Goal: Check status: Check status

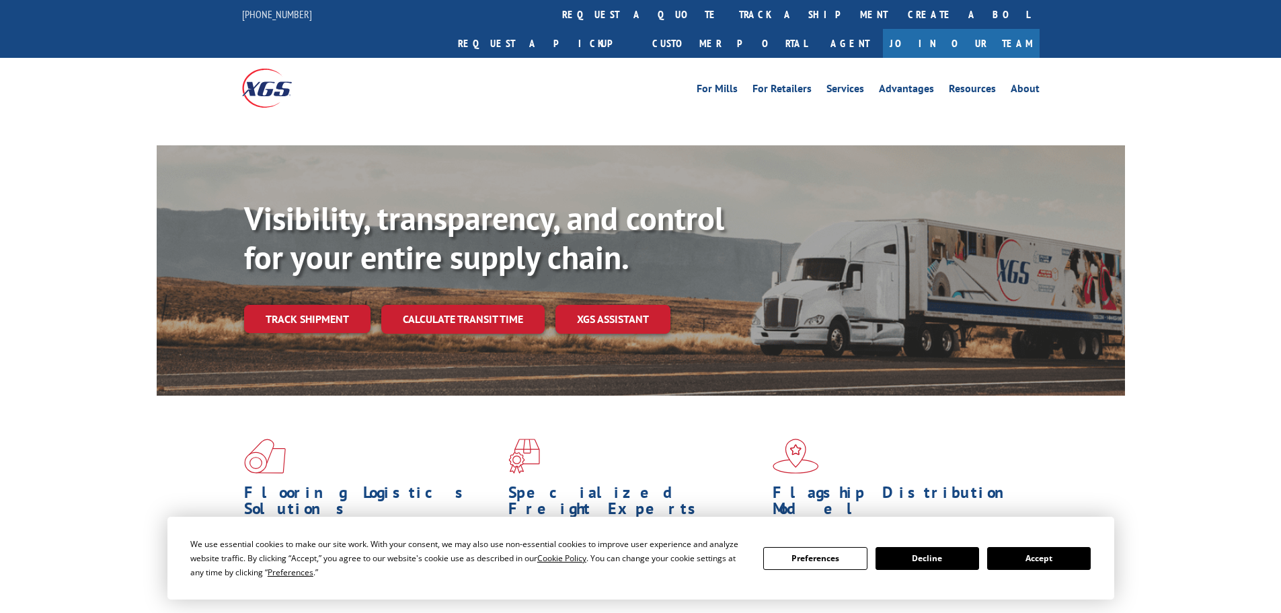
click at [1036, 554] on button "Accept" at bounding box center [1039, 558] width 104 height 23
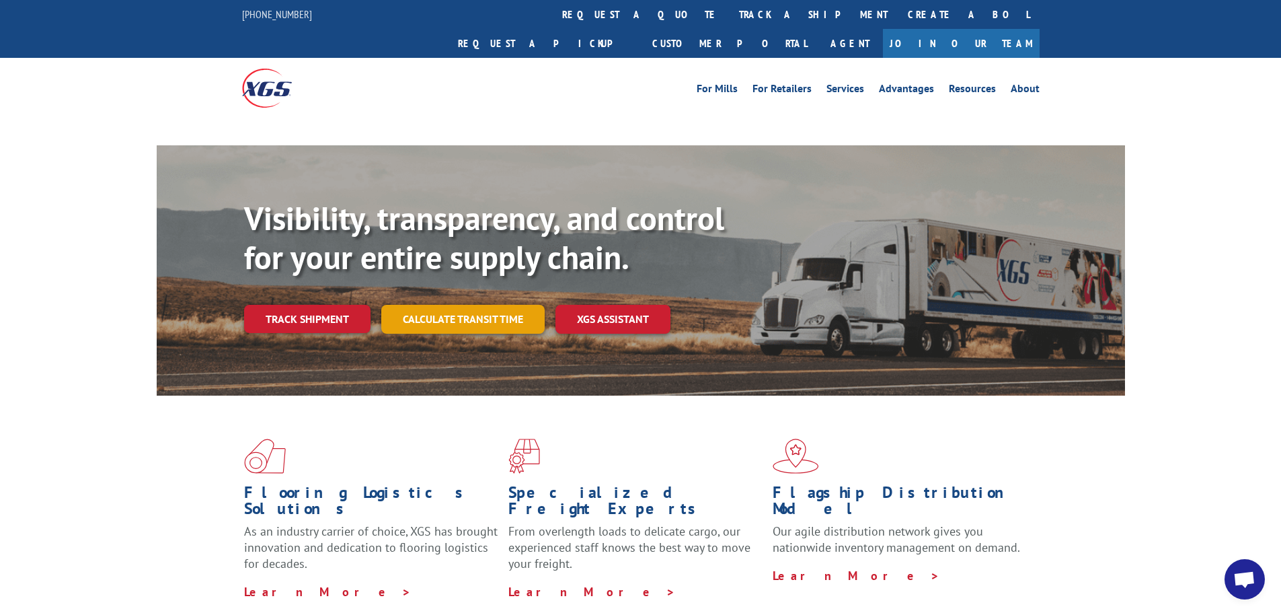
click at [491, 305] on link "Calculate transit time" at bounding box center [462, 319] width 163 height 29
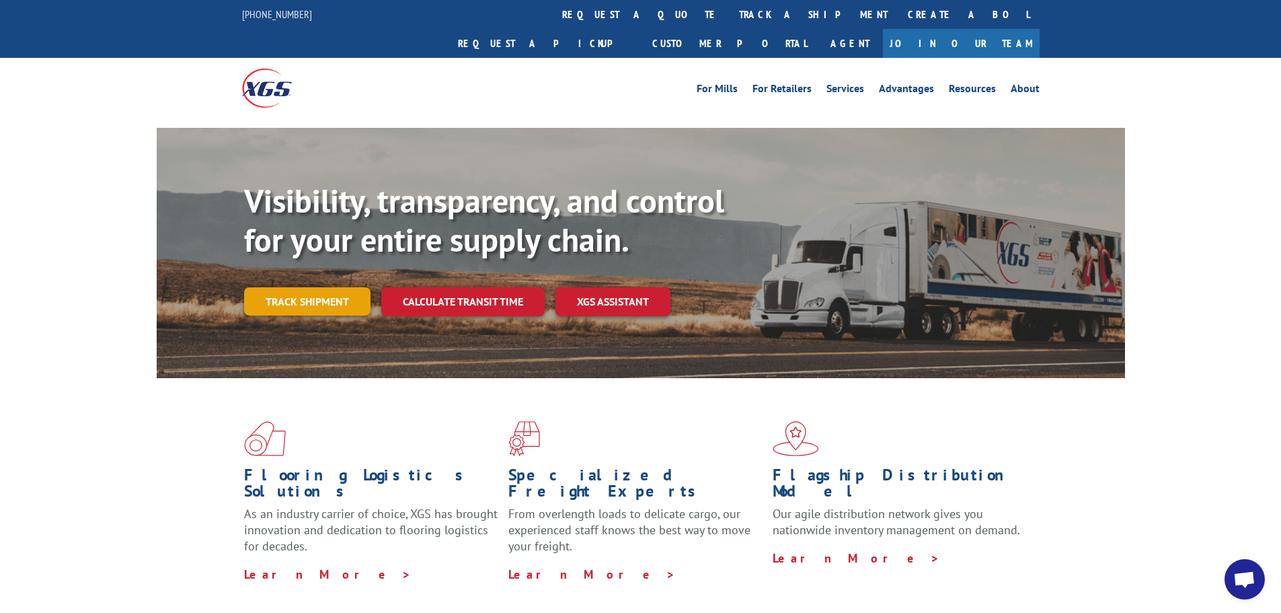
click at [309, 287] on link "Track shipment" at bounding box center [307, 301] width 126 height 28
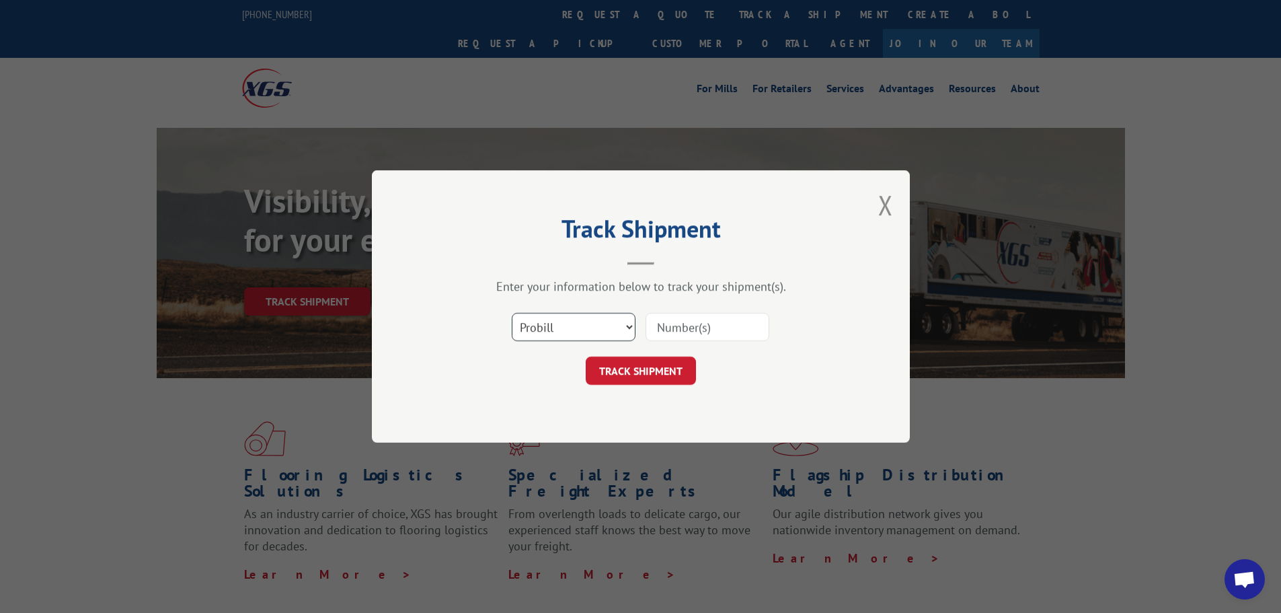
click at [591, 332] on select "Select category... Probill BOL PO" at bounding box center [574, 327] width 124 height 28
select select "bol"
click at [512, 313] on select "Select category... Probill BOL PO" at bounding box center [574, 327] width 124 height 28
click at [679, 324] on input at bounding box center [708, 327] width 124 height 28
paste input "5479003"
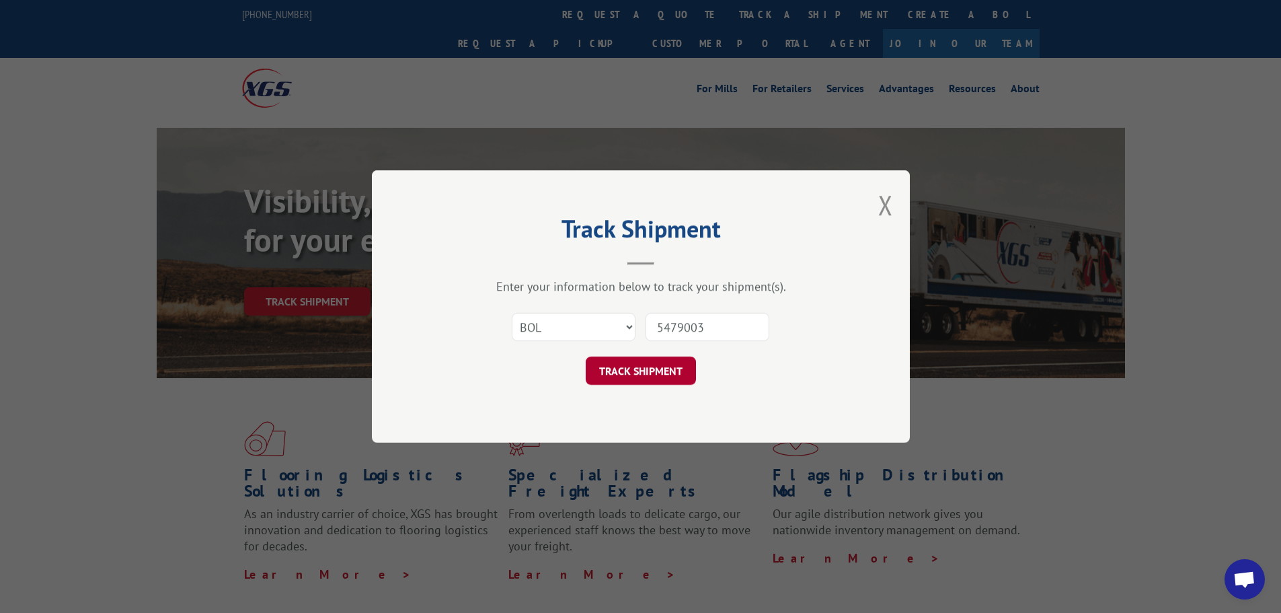
type input "5479003"
click at [654, 369] on button "TRACK SHIPMENT" at bounding box center [641, 370] width 110 height 28
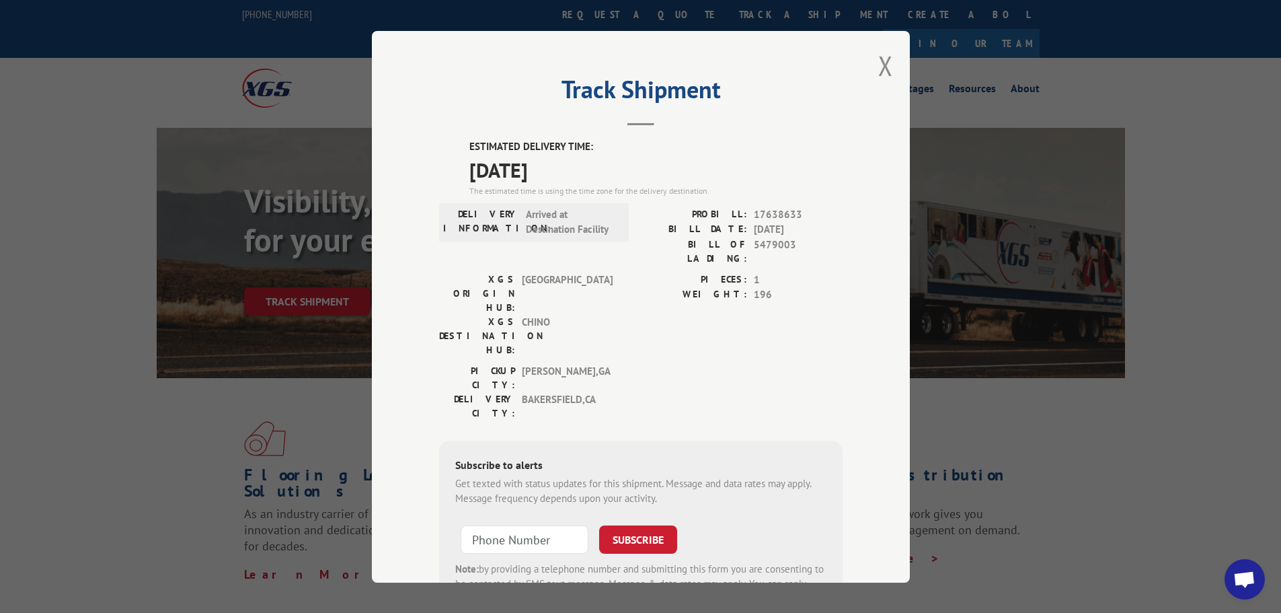
drag, startPoint x: 580, startPoint y: 170, endPoint x: 461, endPoint y: 152, distance: 120.4
click at [461, 152] on div "ESTIMATED DELIVERY TIME: [DATE] The estimated time is using the time zone for t…" at bounding box center [641, 381] width 404 height 484
copy div "ESTIMATED DELIVERY TIME: [DATE]"
click at [801, 290] on div "PIECES: 1 WEIGHT: 196" at bounding box center [742, 317] width 202 height 91
